Goal: Task Accomplishment & Management: Complete application form

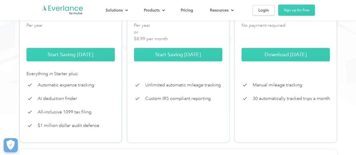
scroll to position [197, 0]
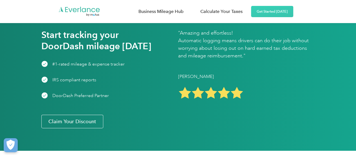
scroll to position [871, 0]
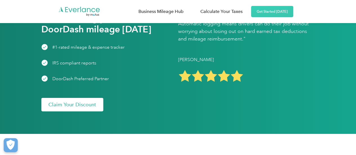
click at [90, 111] on link "Claim Your Discount" at bounding box center [72, 104] width 62 height 13
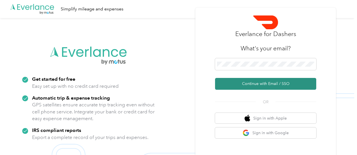
click at [259, 80] on button "Continue with Email / SSO" at bounding box center [265, 84] width 101 height 12
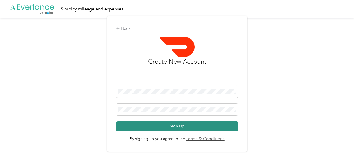
click at [180, 125] on button "Sign Up" at bounding box center [177, 126] width 122 height 10
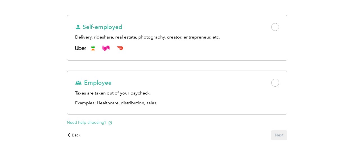
scroll to position [52, 0]
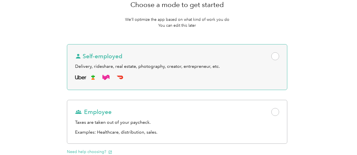
click at [271, 54] on span at bounding box center [275, 56] width 8 height 8
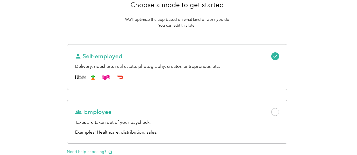
scroll to position [108, 0]
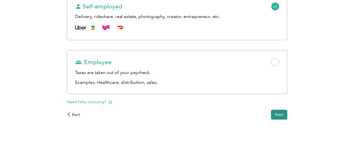
click at [271, 114] on button "Next" at bounding box center [279, 115] width 16 height 10
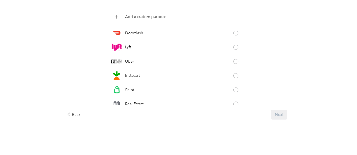
click at [166, 17] on p "Add a custom purpose" at bounding box center [145, 17] width 41 height 6
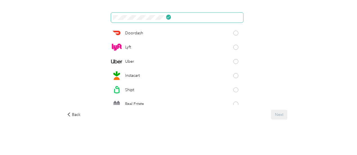
click button at bounding box center [168, 17] width 5 height 5
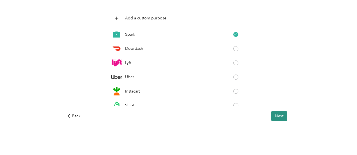
click at [271, 115] on button "Next" at bounding box center [279, 116] width 16 height 10
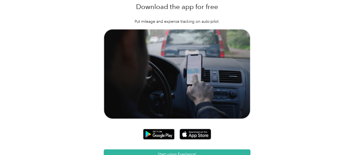
scroll to position [52, 0]
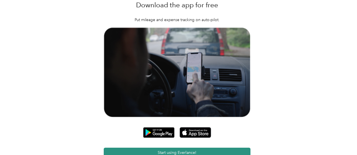
click at [189, 148] on button "Start using Everlance!" at bounding box center [177, 153] width 147 height 10
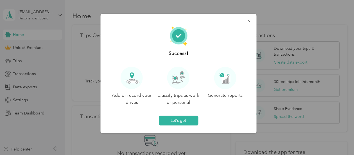
click at [58, 14] on div at bounding box center [178, 77] width 357 height 155
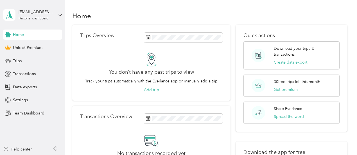
click at [58, 14] on icon at bounding box center [59, 15] width 3 height 2
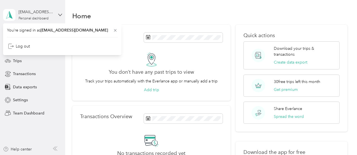
click at [58, 14] on icon at bounding box center [59, 15] width 3 height 2
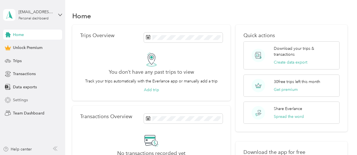
click at [21, 100] on span "Settings" at bounding box center [20, 100] width 15 height 6
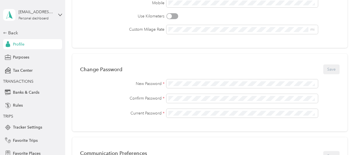
scroll to position [141, 0]
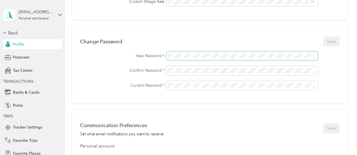
click at [159, 55] on div "New Password *" at bounding box center [209, 55] width 259 height 9
click at [326, 43] on button "Save" at bounding box center [331, 42] width 16 height 10
